Goal: Task Accomplishment & Management: Complete application form

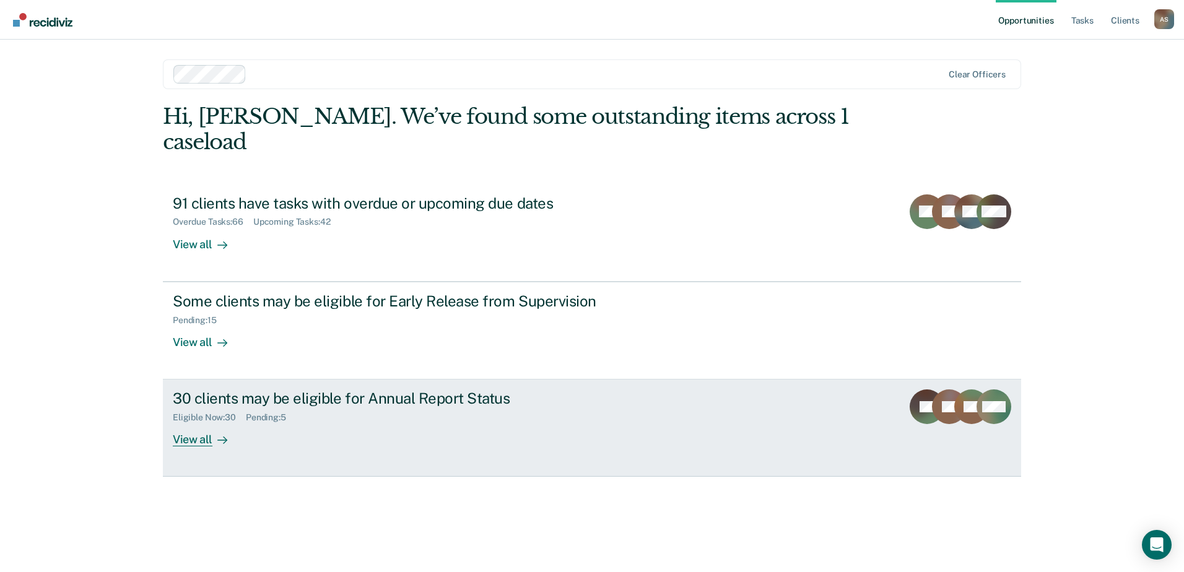
click at [203, 423] on div "View all" at bounding box center [207, 435] width 69 height 24
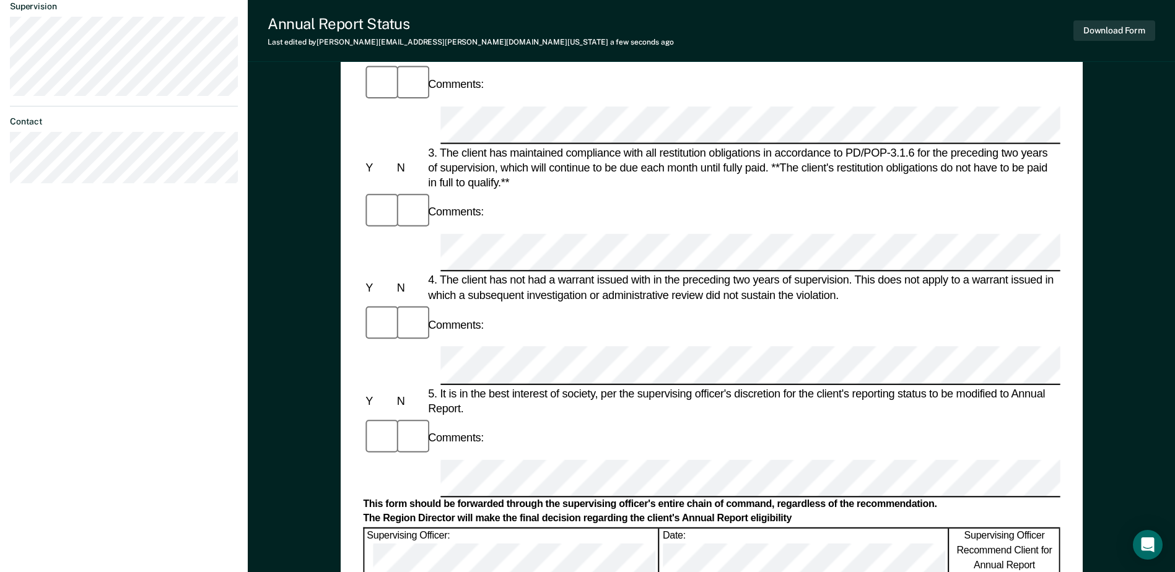
scroll to position [372, 0]
click at [606, 527] on div "Supervising Officer: Date: Supervising Officer Recommend Client for Annual Repo…" at bounding box center [711, 552] width 697 height 51
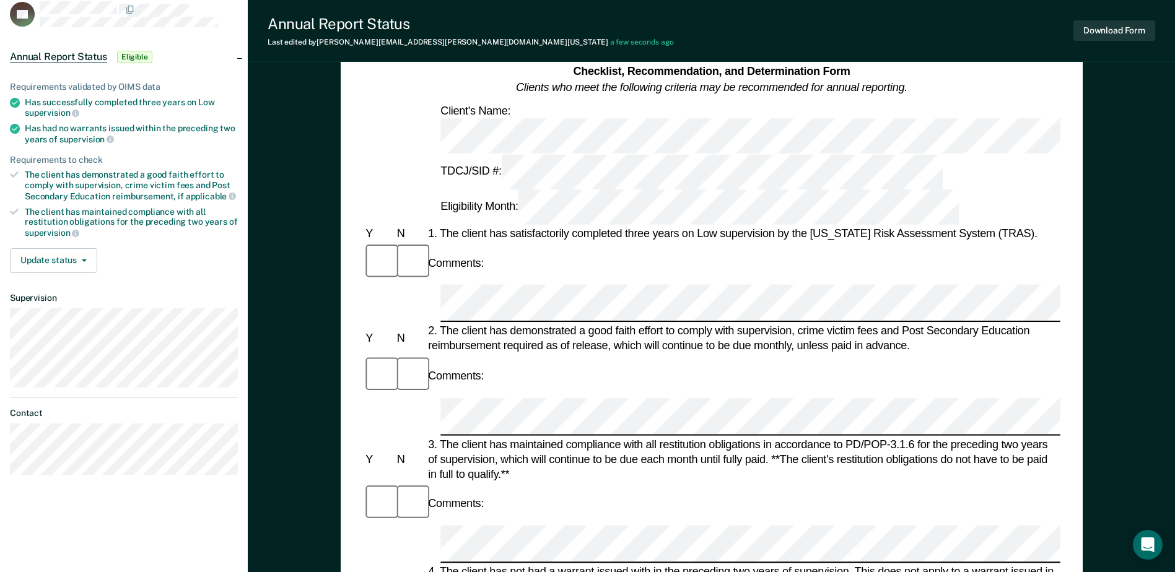
scroll to position [37, 0]
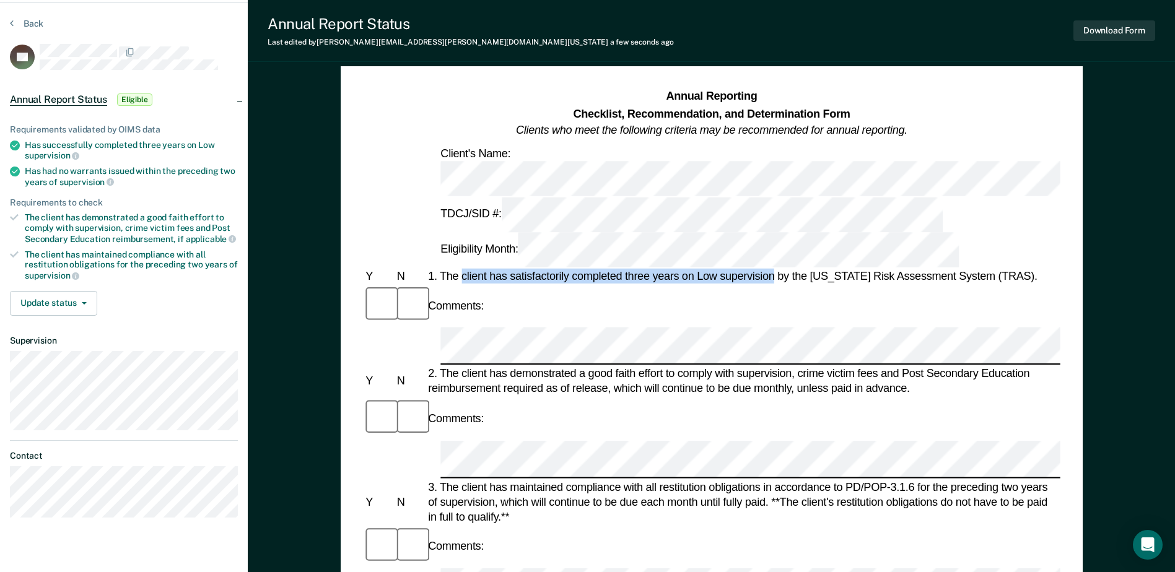
drag, startPoint x: 463, startPoint y: 191, endPoint x: 776, endPoint y: 190, distance: 312.2
click at [776, 269] on div "1. The client has satisfactorily completed three years on Low supervision by th…" at bounding box center [743, 276] width 635 height 15
drag, startPoint x: 776, startPoint y: 190, endPoint x: 721, endPoint y: 191, distance: 54.5
copy div "client has satisfactorily completed three years on Low supervision"
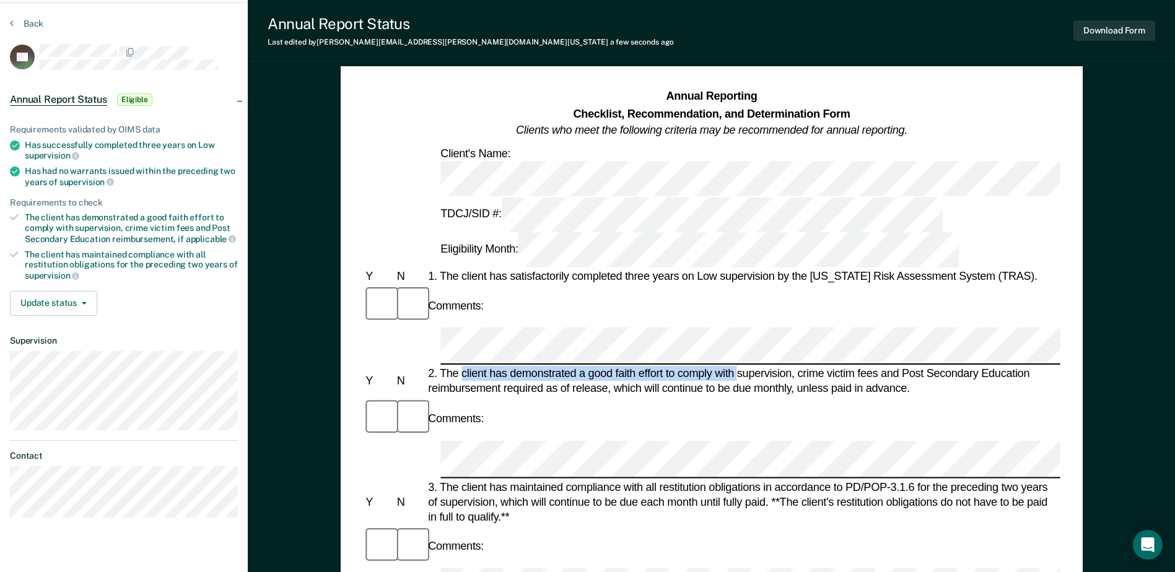
drag, startPoint x: 462, startPoint y: 250, endPoint x: 738, endPoint y: 254, distance: 275.7
click at [738, 367] on div "2. The client has demonstrated a good faith effort to comply with supervision, …" at bounding box center [743, 382] width 635 height 30
drag, startPoint x: 738, startPoint y: 254, endPoint x: 717, endPoint y: 251, distance: 20.6
copy div "client has demonstrated a good faith effort to comply with"
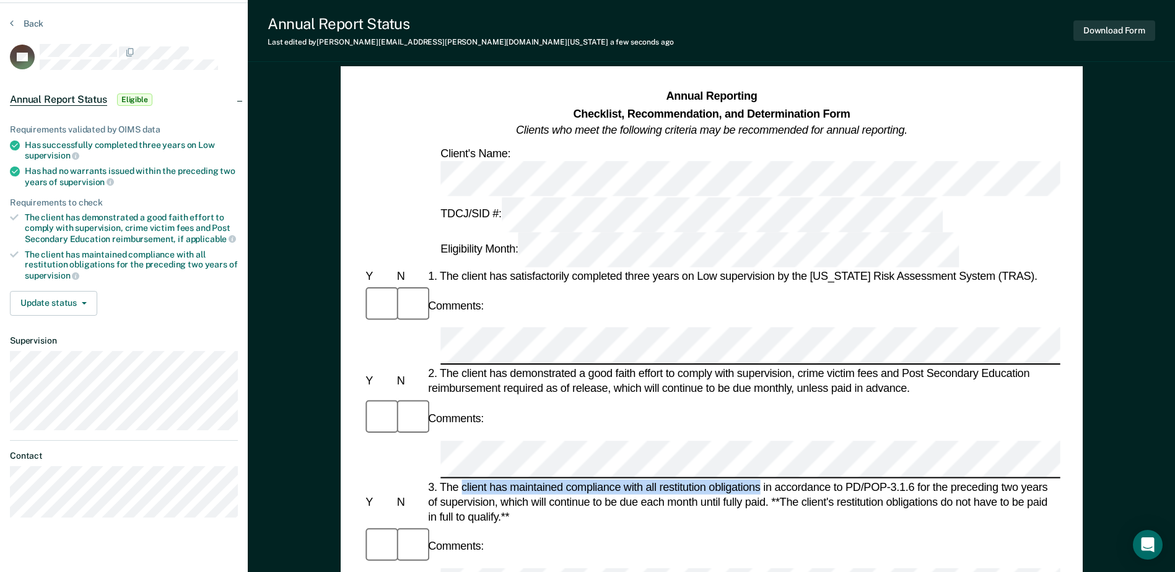
drag, startPoint x: 464, startPoint y: 327, endPoint x: 761, endPoint y: 322, distance: 297.4
click at [761, 479] on div "3. The client has maintained compliance with all restitution obligations in acc…" at bounding box center [743, 501] width 635 height 45
drag, startPoint x: 761, startPoint y: 322, endPoint x: 719, endPoint y: 326, distance: 42.3
copy div "client has maintained compliance with all restitution obligations"
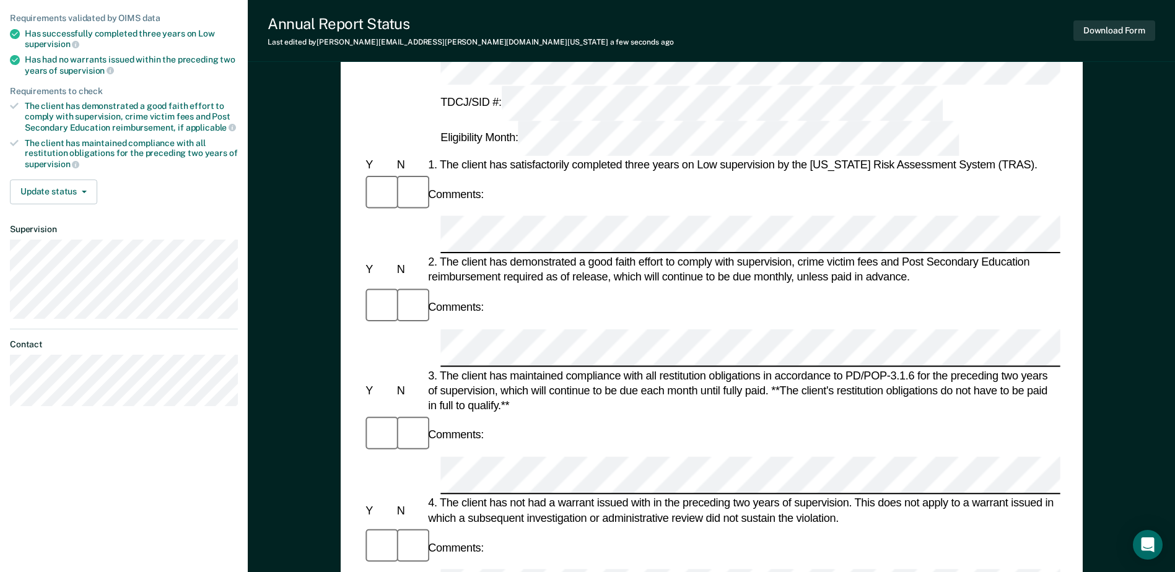
scroll to position [160, 0]
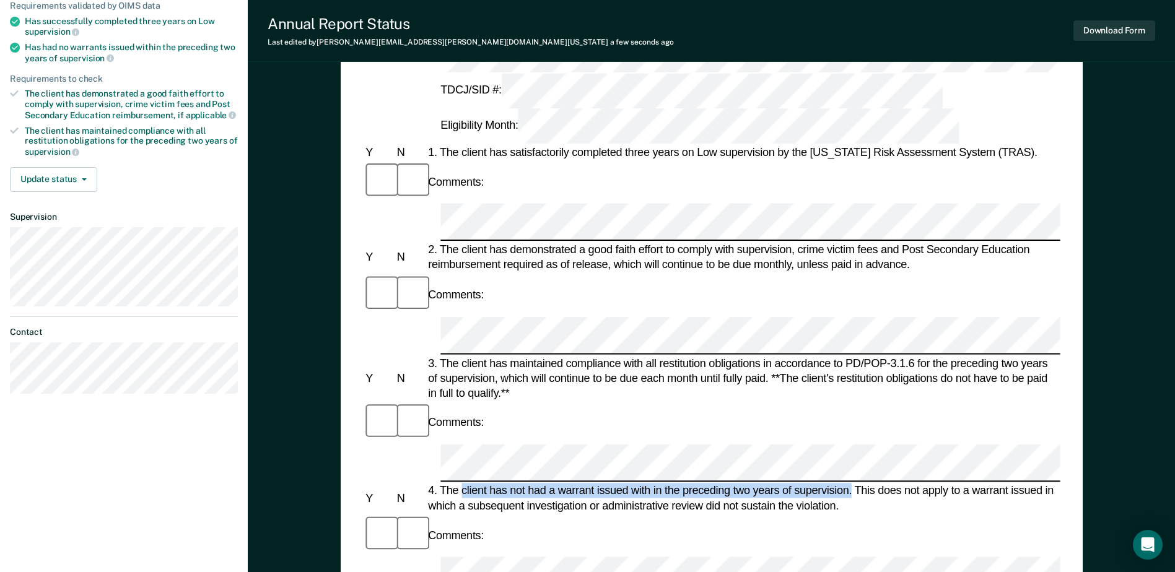
drag, startPoint x: 462, startPoint y: 290, endPoint x: 851, endPoint y: 291, distance: 389.0
click at [851, 484] on div "4. The client has not had a warrant issued with in the preceding two years of s…" at bounding box center [743, 499] width 635 height 30
drag, startPoint x: 851, startPoint y: 291, endPoint x: 805, endPoint y: 294, distance: 45.9
copy div "client has not had a warrant issued with in the preceding two years of supervis…"
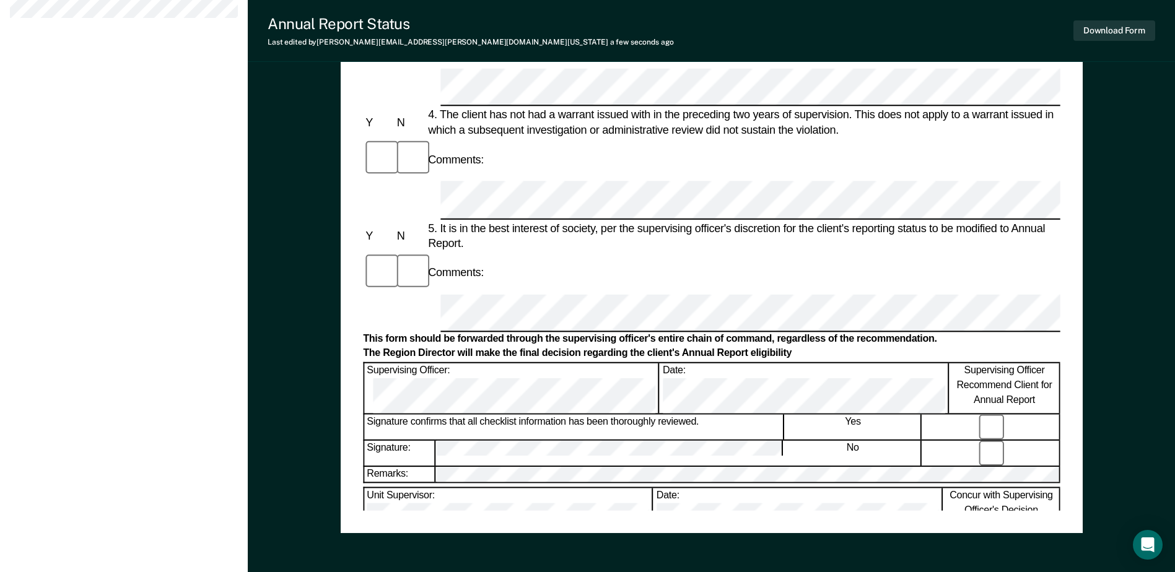
scroll to position [557, 0]
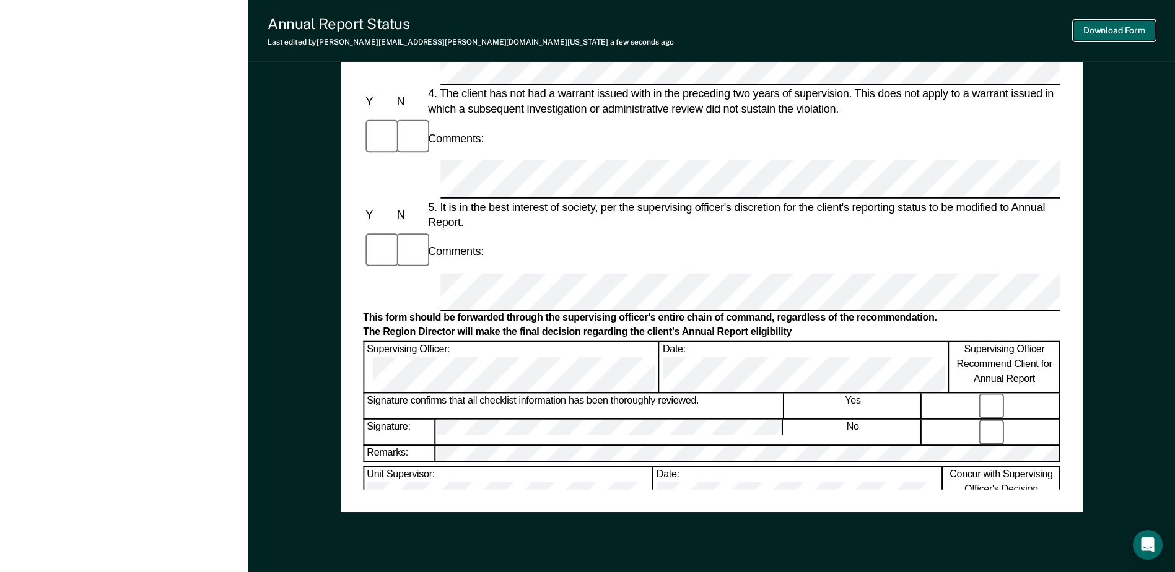
click at [1101, 26] on button "Download Form" at bounding box center [1114, 30] width 82 height 20
